Goal: Information Seeking & Learning: Learn about a topic

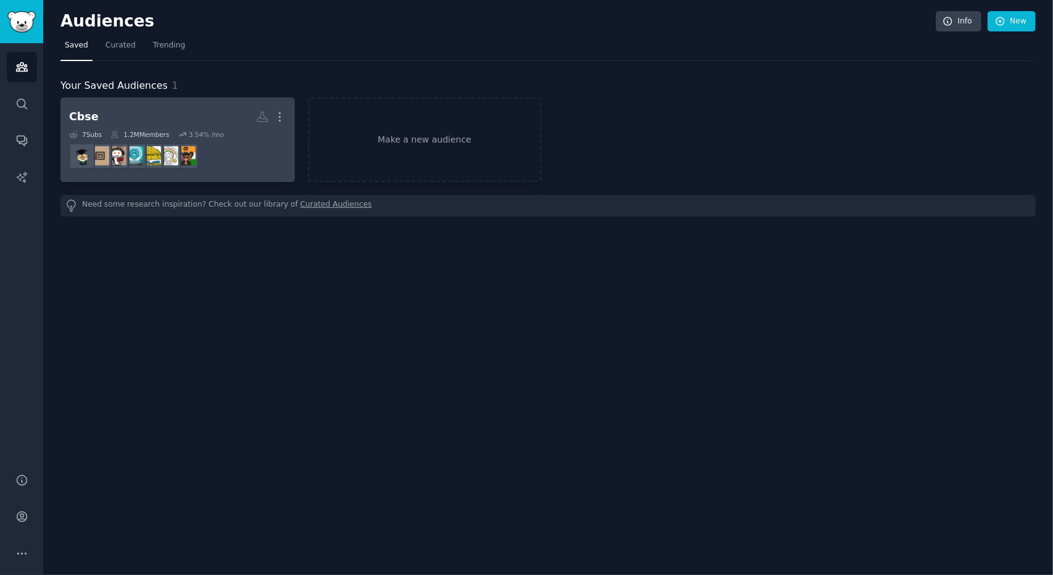
click at [253, 157] on dd at bounding box center [177, 156] width 217 height 35
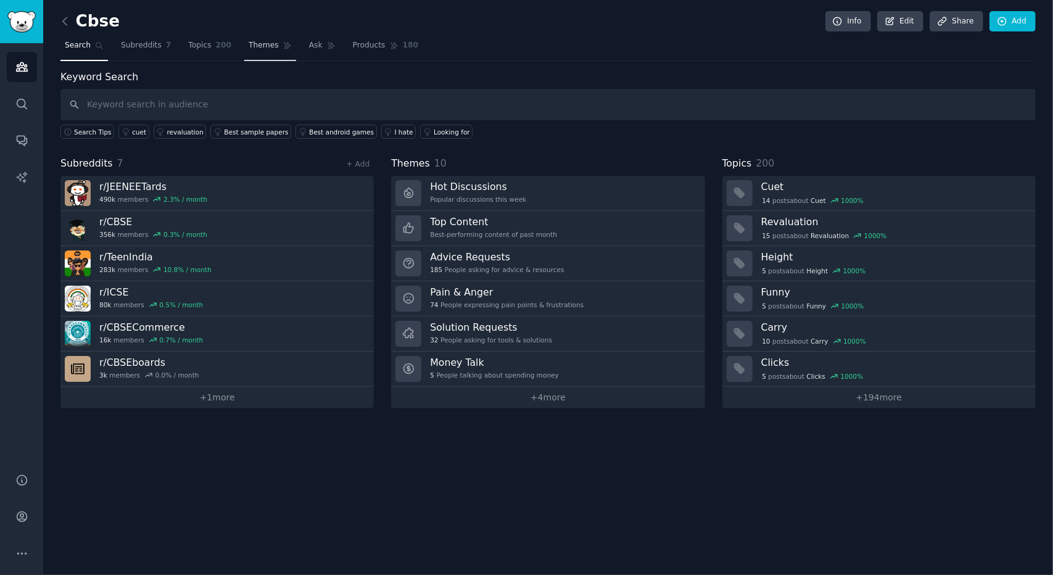
click at [263, 52] on link "Themes" at bounding box center [270, 48] width 52 height 25
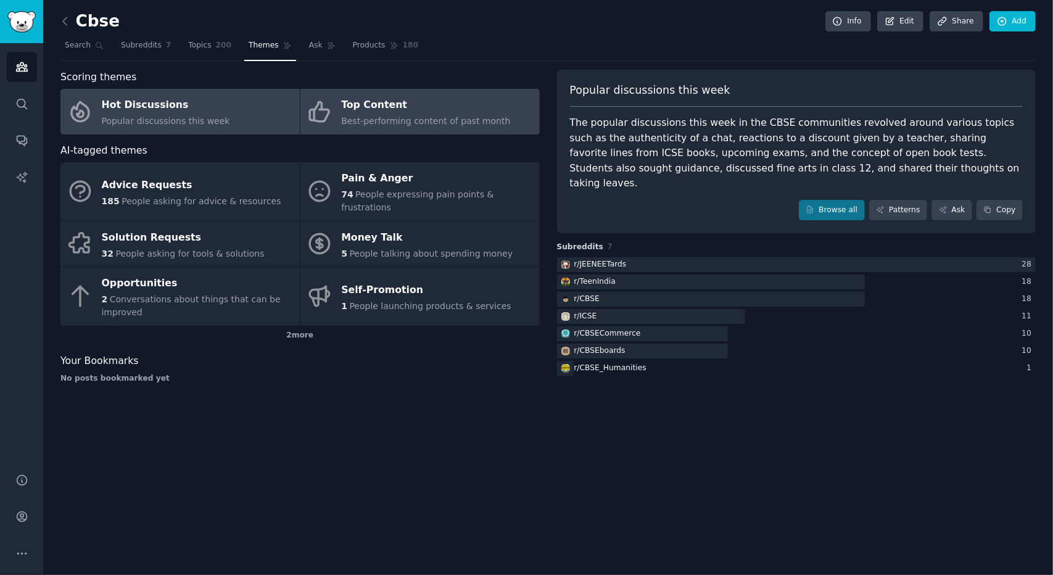
click at [358, 113] on div "Top Content" at bounding box center [425, 106] width 169 height 20
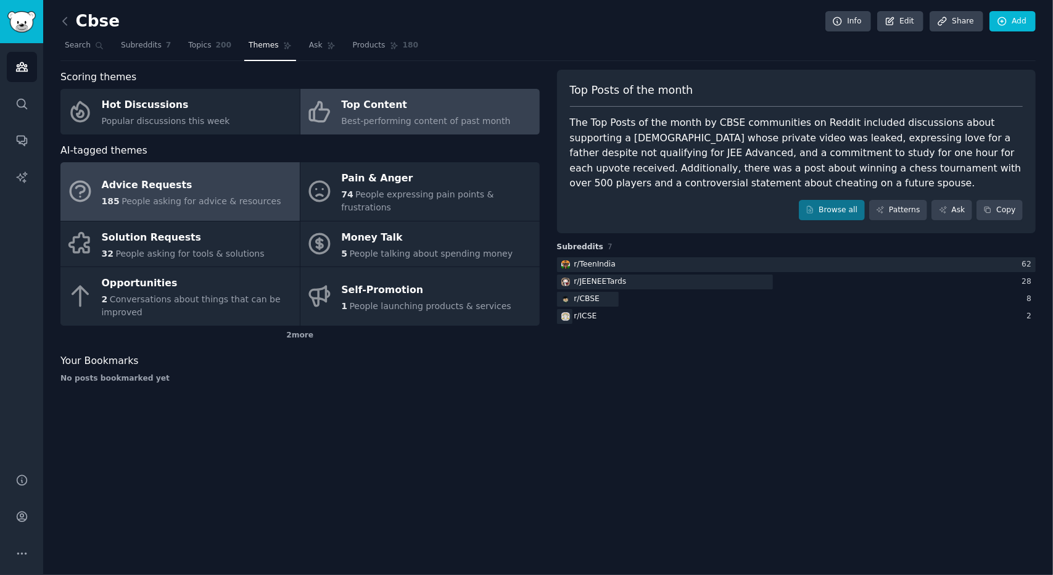
click at [208, 204] on link "Advice Requests 185 People asking for advice & resources" at bounding box center [179, 191] width 239 height 59
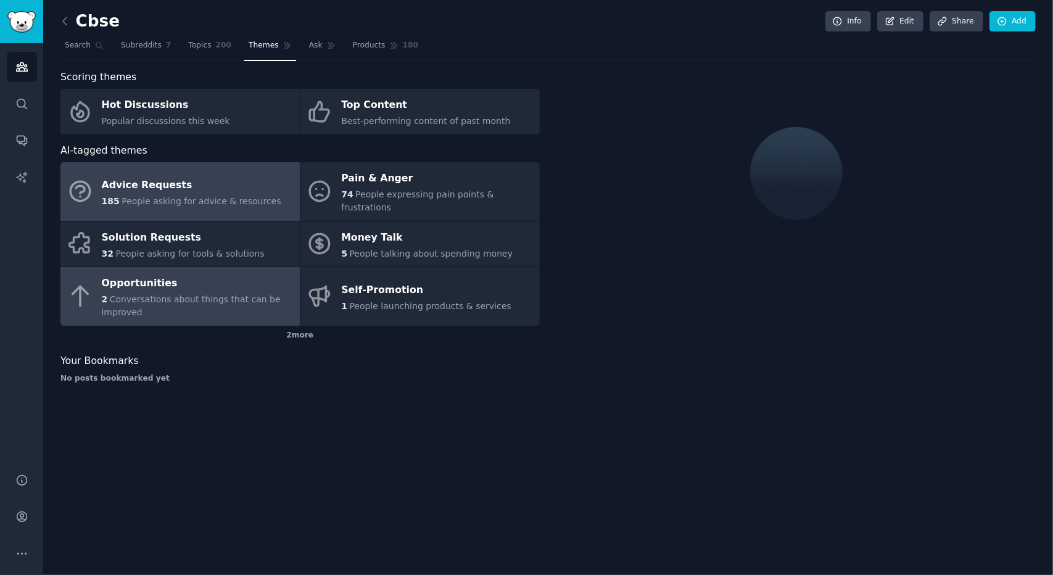
click at [205, 294] on span "Conversations about things that can be improved" at bounding box center [191, 305] width 179 height 23
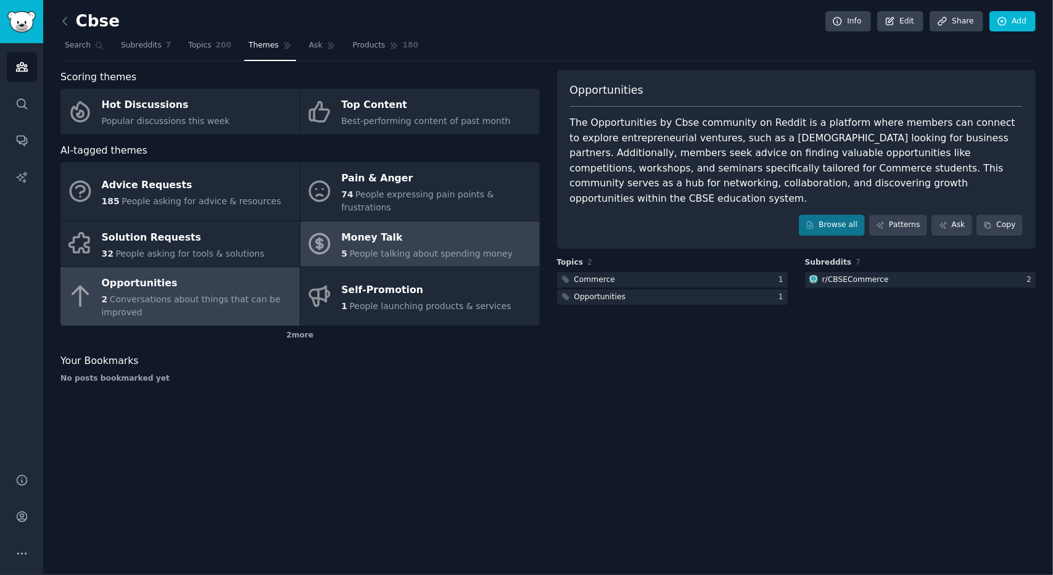
click at [388, 249] on span "People talking about spending money" at bounding box center [431, 254] width 163 height 10
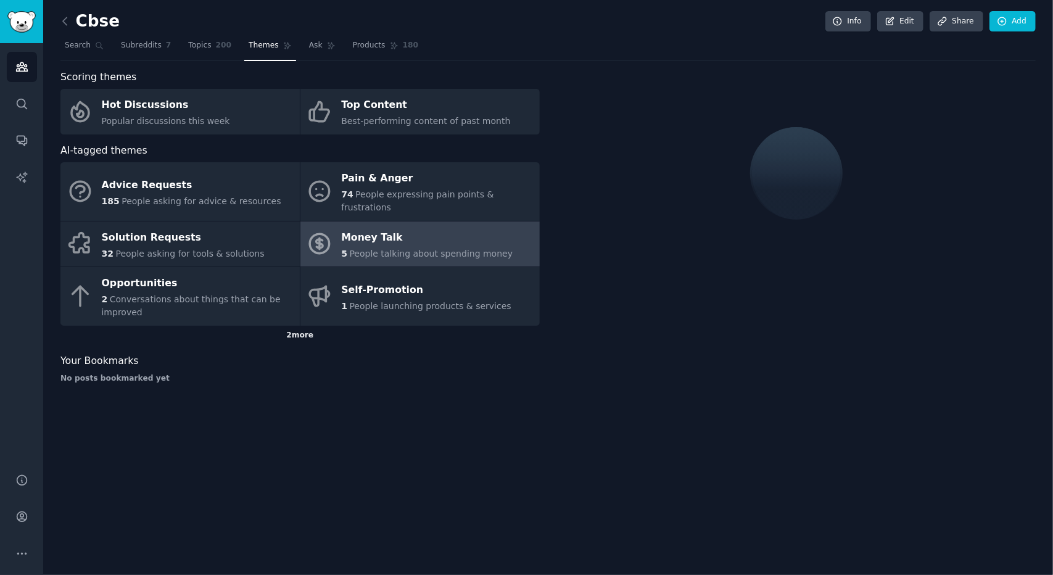
click at [300, 326] on div "2 more" at bounding box center [299, 336] width 479 height 20
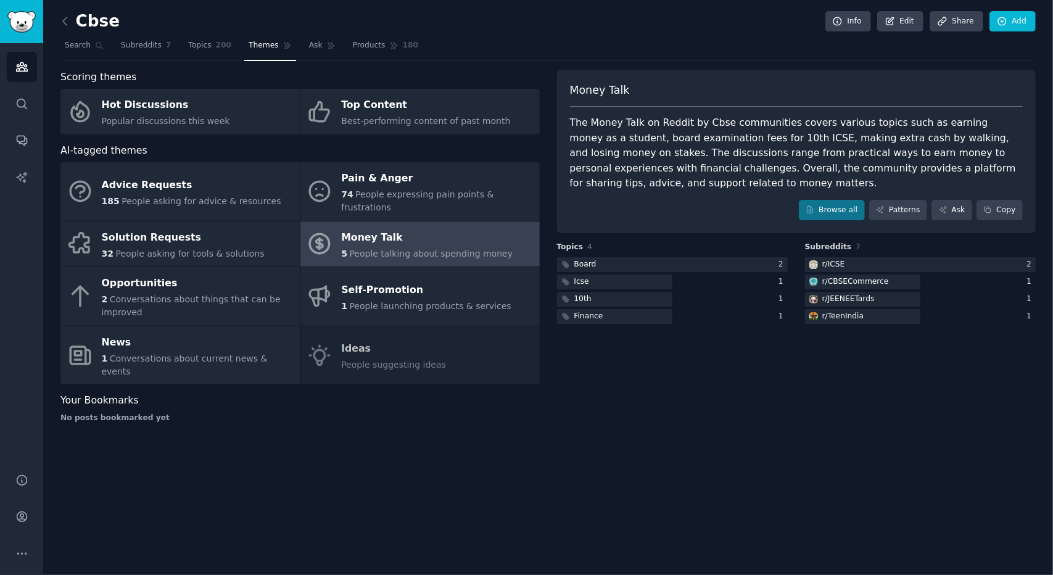
click at [328, 324] on div "Advice Requests 185 People asking for advice & resources Pain & Anger 74 People…" at bounding box center [299, 273] width 479 height 222
click at [336, 335] on div "Advice Requests 185 People asking for advice & resources Pain & Anger 74 People…" at bounding box center [299, 273] width 479 height 222
click at [71, 19] on icon at bounding box center [65, 21] width 13 height 13
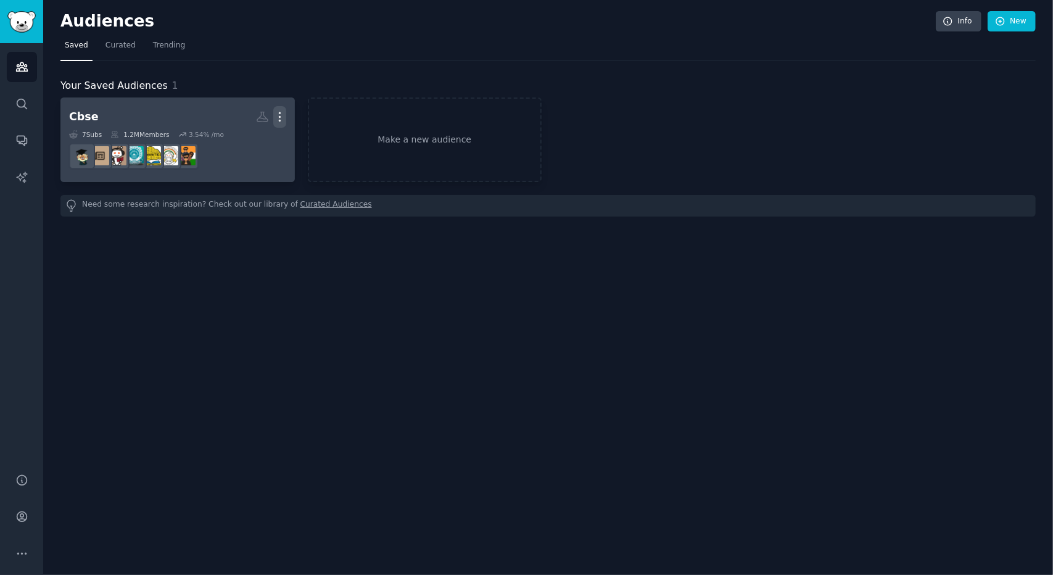
click at [283, 122] on icon "button" at bounding box center [279, 116] width 13 height 13
click at [255, 143] on dd "r/TeenIndia" at bounding box center [177, 156] width 217 height 35
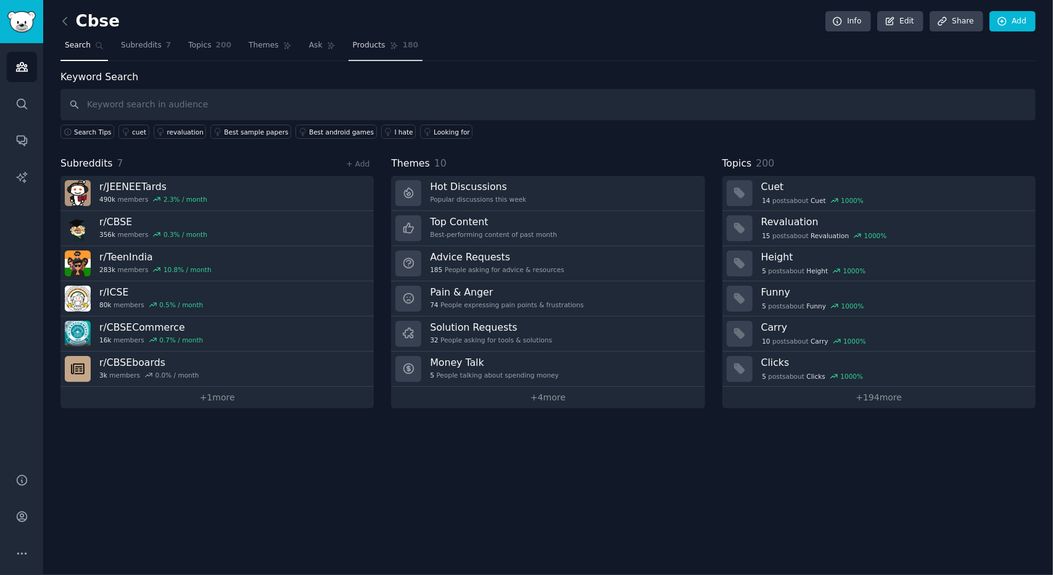
click at [349, 56] on link "Products 180" at bounding box center [386, 48] width 74 height 25
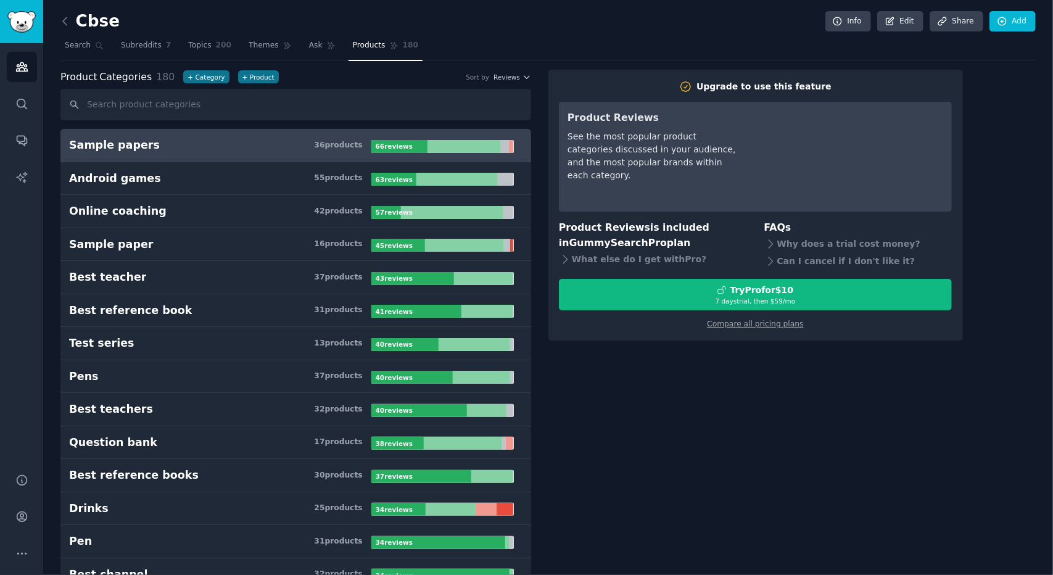
click at [326, 144] on div "36 product s" at bounding box center [338, 145] width 48 height 11
click at [399, 140] on div "66 review s" at bounding box center [395, 146] width 48 height 13
click at [508, 74] on span "Reviews" at bounding box center [507, 77] width 27 height 9
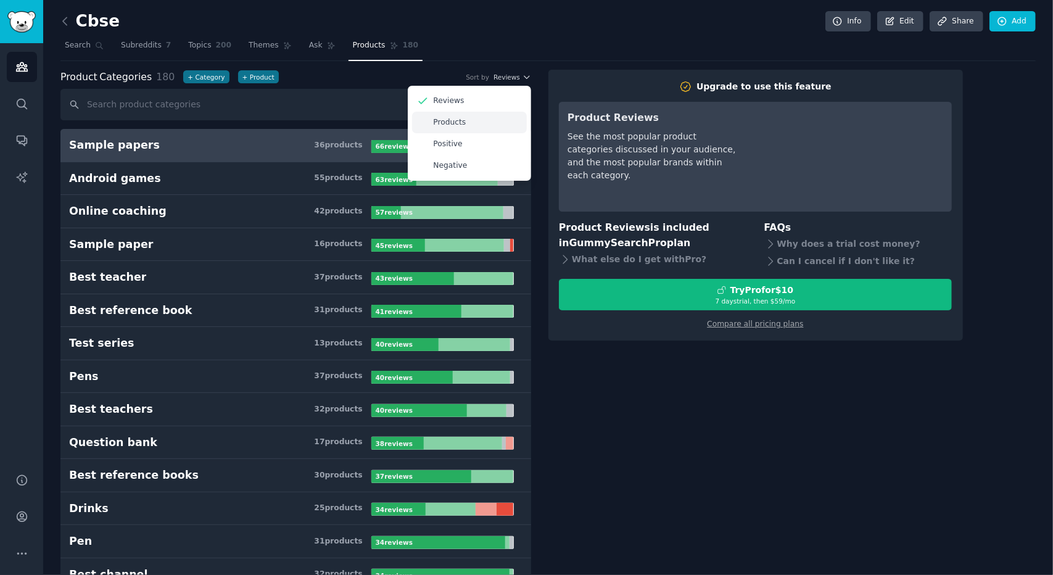
click at [432, 127] on div "Products" at bounding box center [469, 123] width 115 height 22
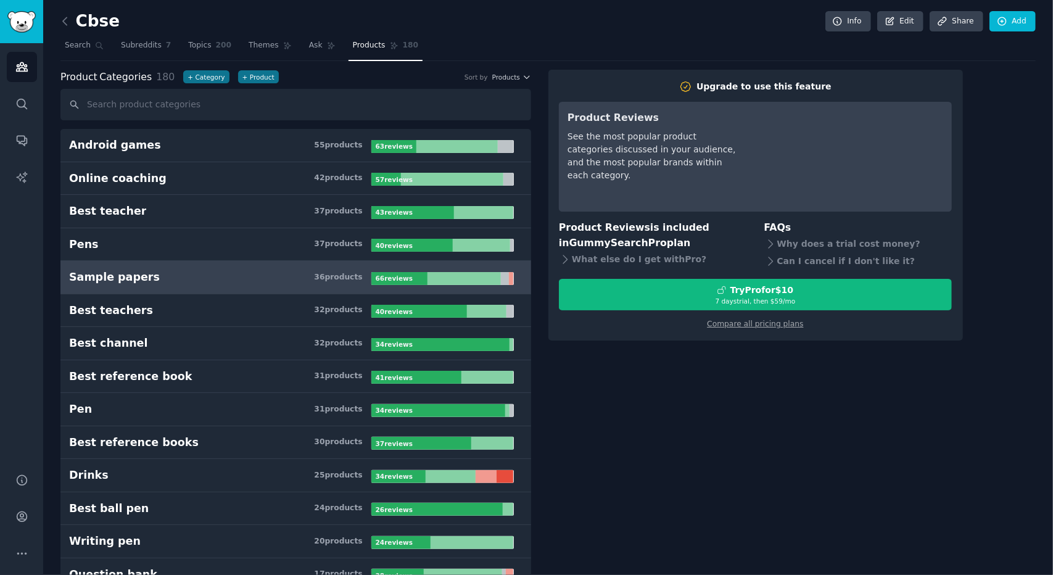
drag, startPoint x: 617, startPoint y: 4, endPoint x: 709, endPoint y: 20, distance: 93.3
click at [709, 20] on div "Cbse Info Edit Share Add" at bounding box center [547, 23] width 975 height 25
